Goal: Download file/media

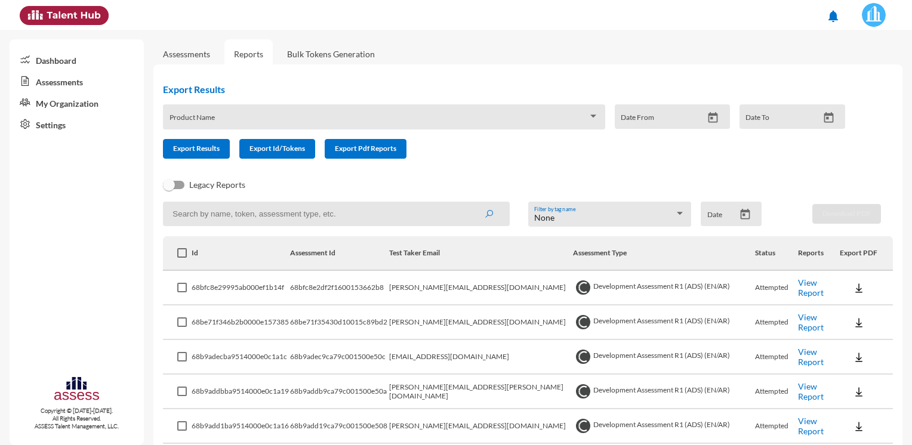
click at [252, 211] on input at bounding box center [336, 214] width 347 height 24
paste input "[EMAIL_ADDRESS][DOMAIN_NAME]"
click at [470, 203] on button "submit" at bounding box center [489, 213] width 38 height 21
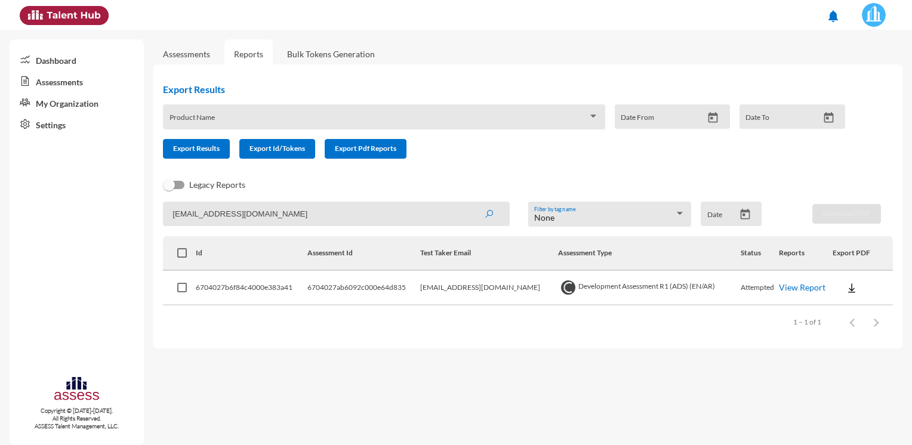
click at [852, 282] on img at bounding box center [851, 288] width 12 height 12
click at [850, 308] on button "OCM / EN" at bounding box center [870, 309] width 83 height 23
drag, startPoint x: 328, startPoint y: 203, endPoint x: -2, endPoint y: 203, distance: 329.9
click at [0, 30] on html "notifications Dashboard Assessments My Organization Settings Copyright © [DATE]…" at bounding box center [456, 15] width 912 height 30
paste input "[PERSON_NAME]"
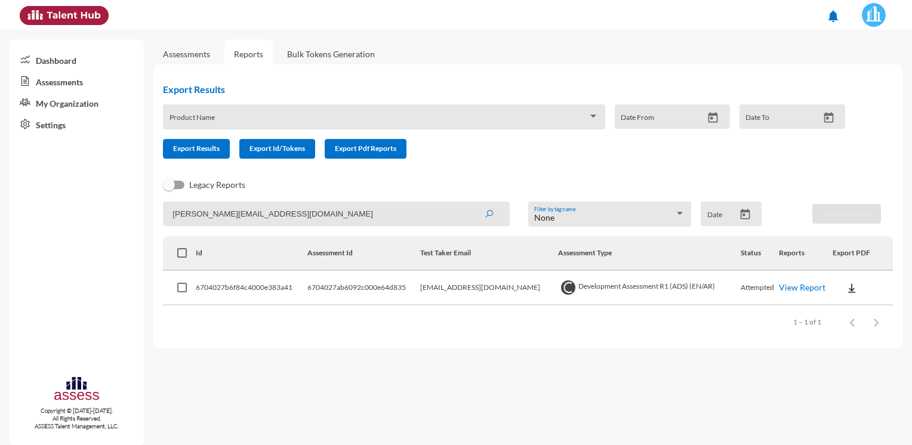
type input "[PERSON_NAME][EMAIL_ADDRESS][DOMAIN_NAME]"
click at [470, 203] on button "submit" at bounding box center [489, 213] width 38 height 21
click at [839, 288] on button at bounding box center [858, 287] width 38 height 21
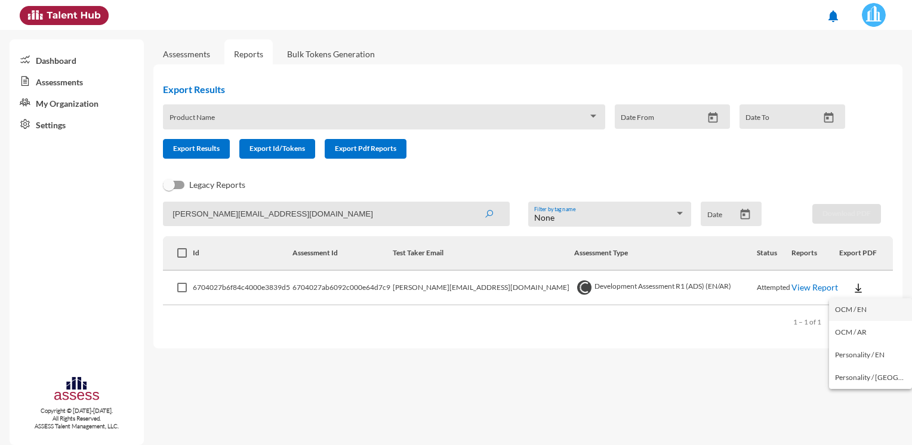
drag, startPoint x: 838, startPoint y: 309, endPoint x: 656, endPoint y: 319, distance: 182.2
click at [838, 308] on button "OCM / EN" at bounding box center [870, 309] width 83 height 23
click at [428, 373] on mat-sidenav-content "Assessments Reports Bulk Tokens Generation Export Results Product Name Date Fro…" at bounding box center [532, 237] width 758 height 415
